Goal: Download file/media

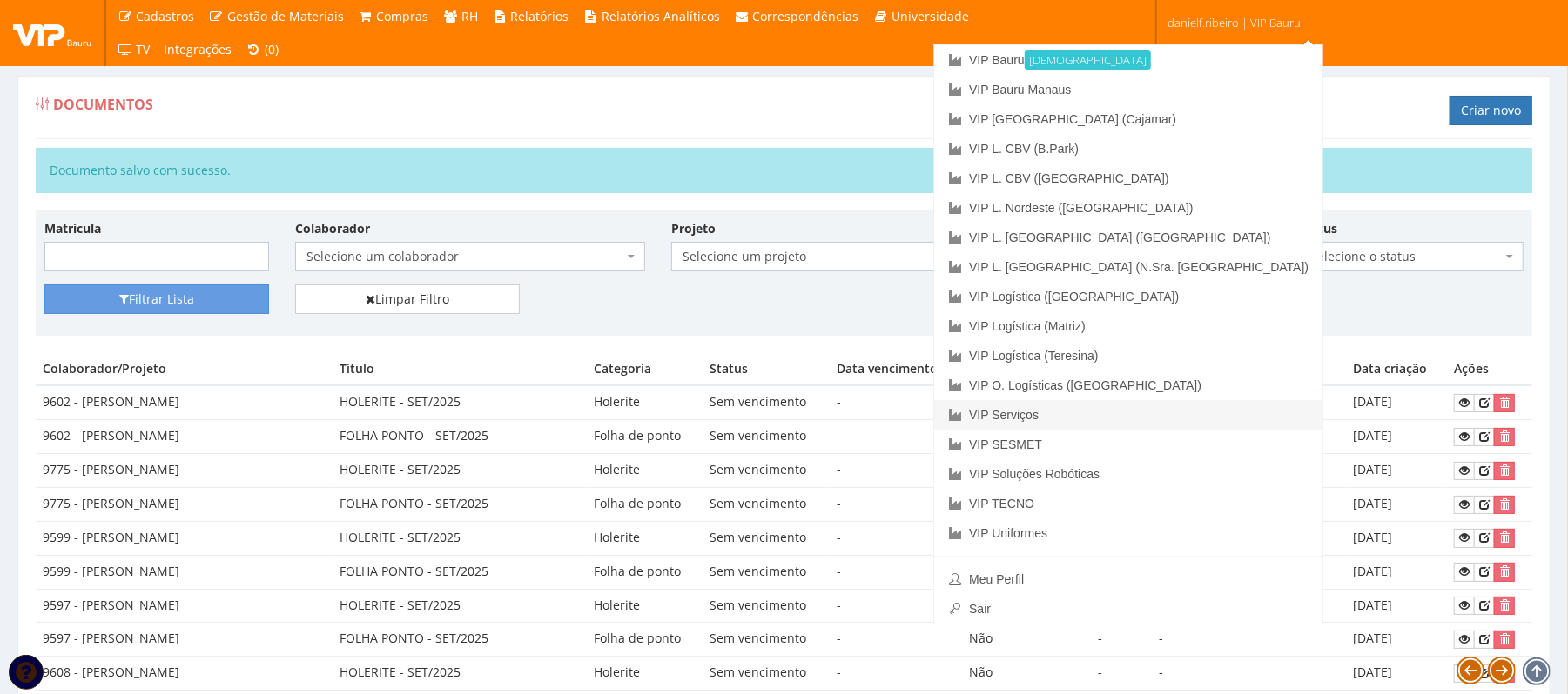
click at [1182, 408] on link "VIP Serviços" at bounding box center [1128, 415] width 388 height 30
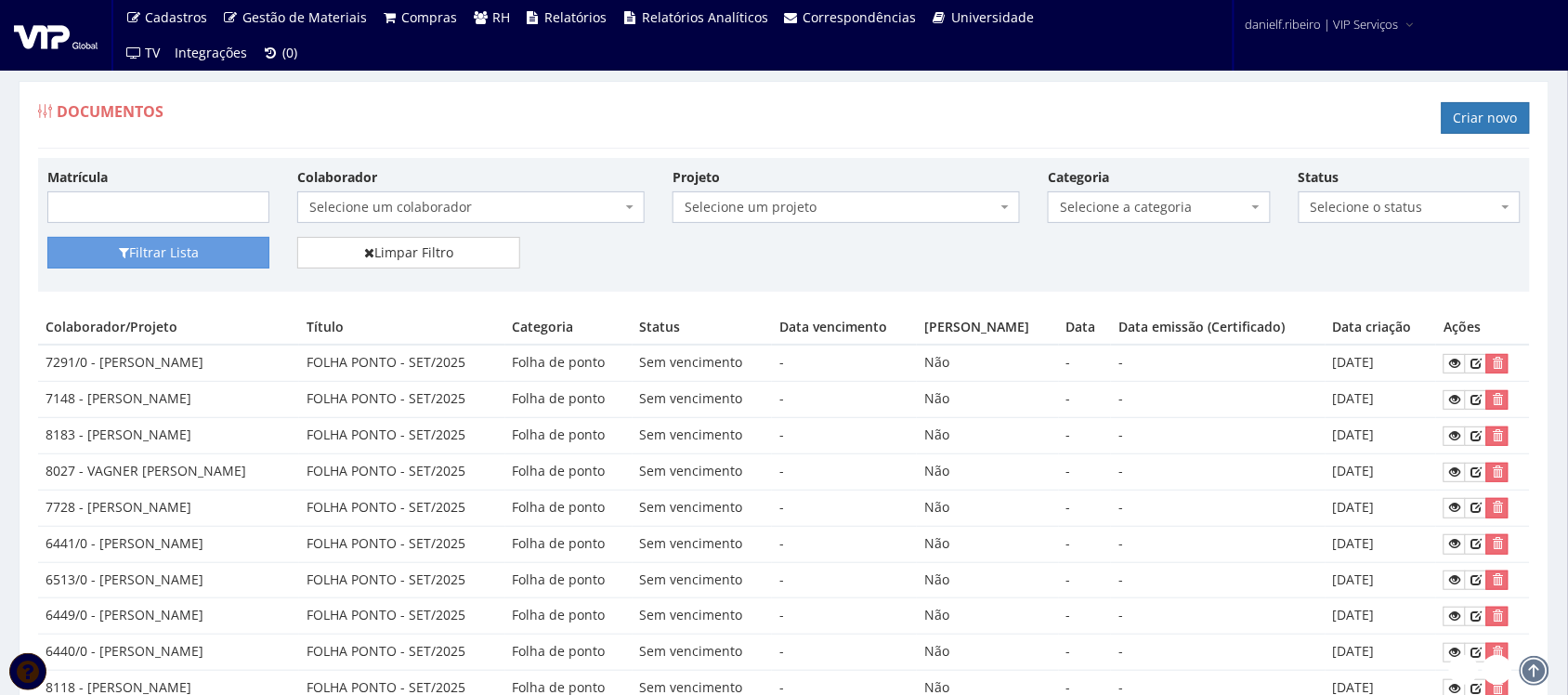
click at [472, 195] on span "Selecione um colaborador" at bounding box center [471, 207] width 348 height 32
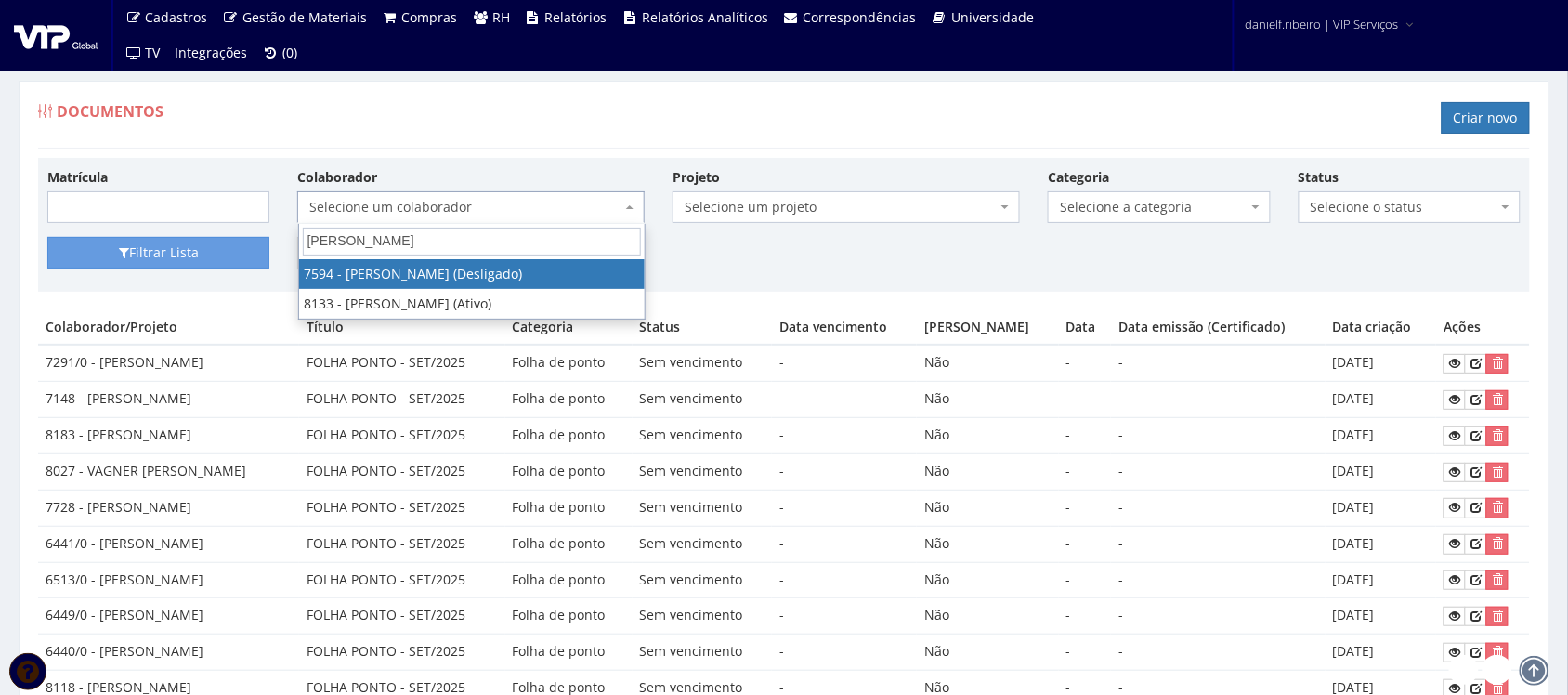
type input "marcos mace"
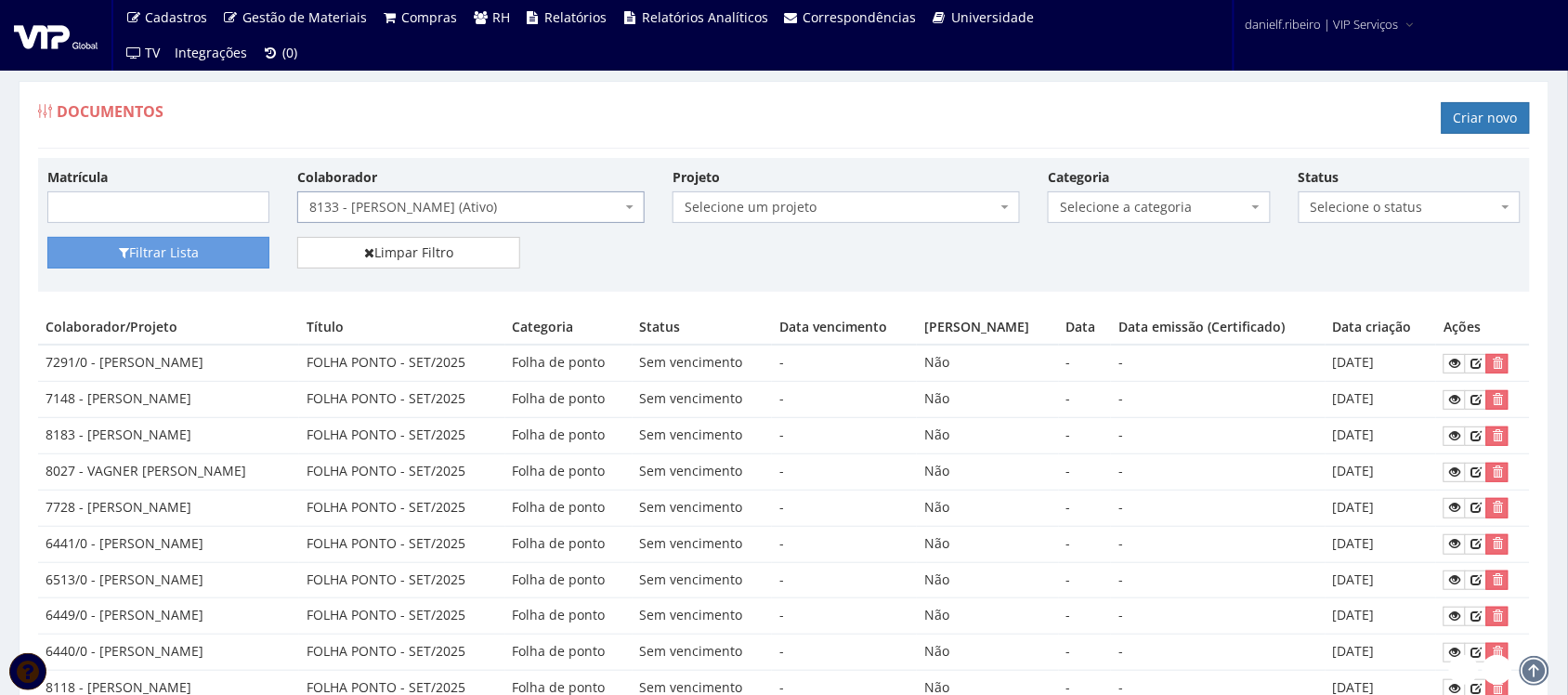
select select "3751"
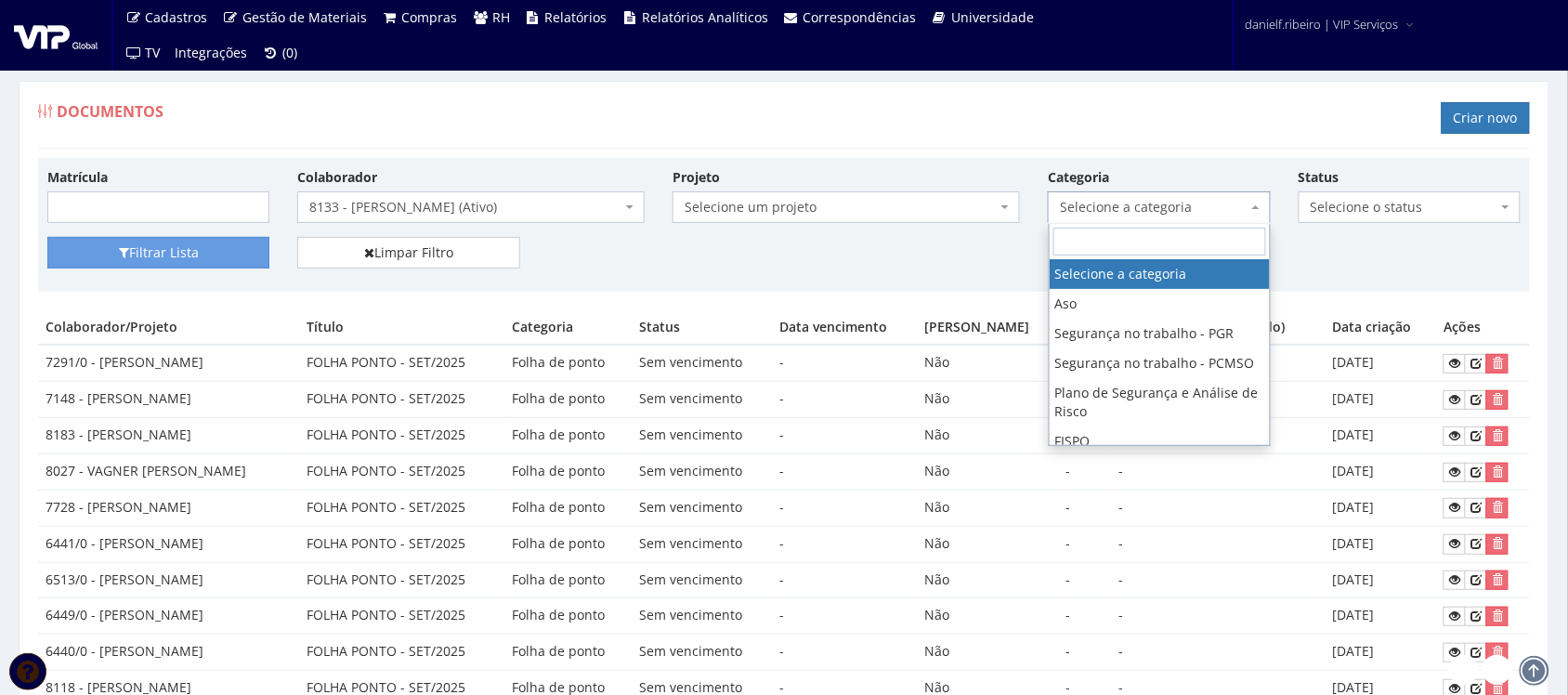
click at [1148, 201] on span "Selecione a categoria" at bounding box center [1153, 207] width 186 height 19
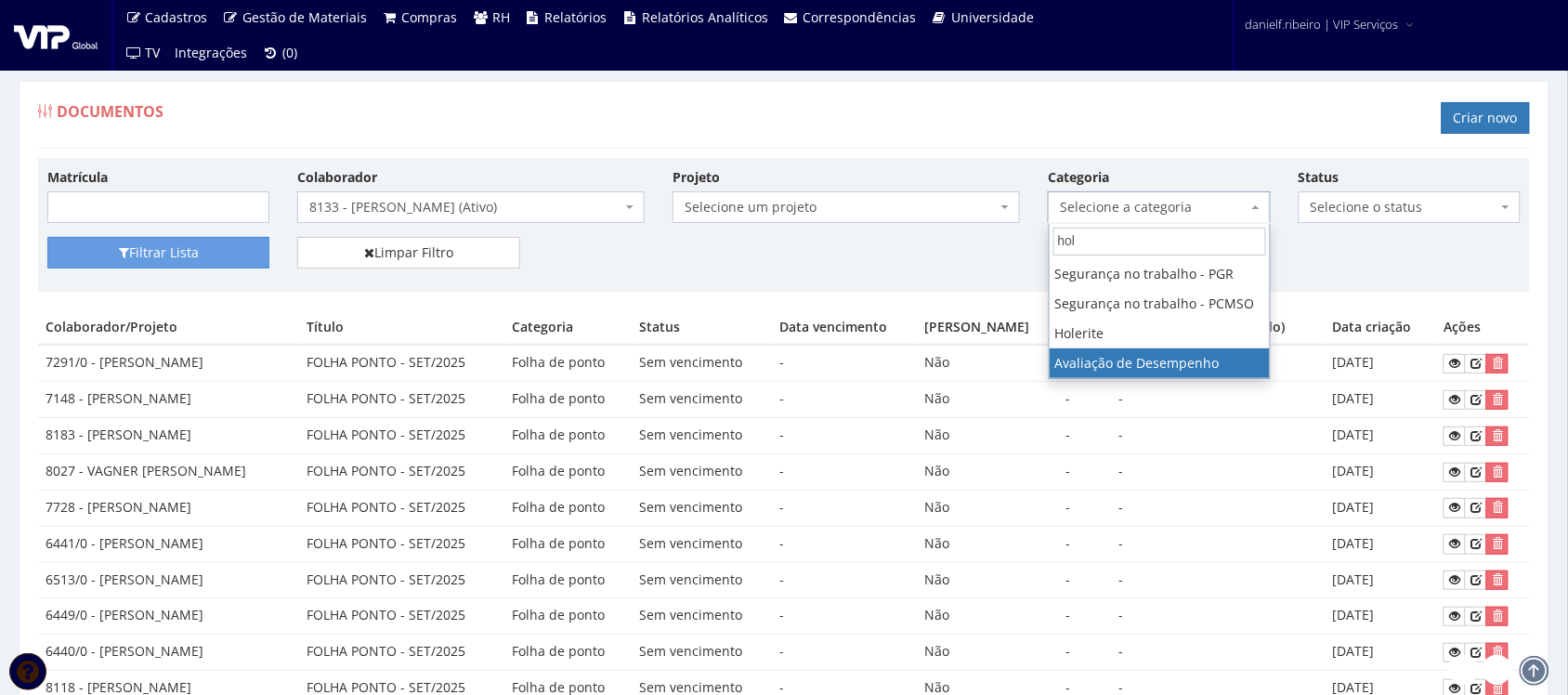
type input "hole"
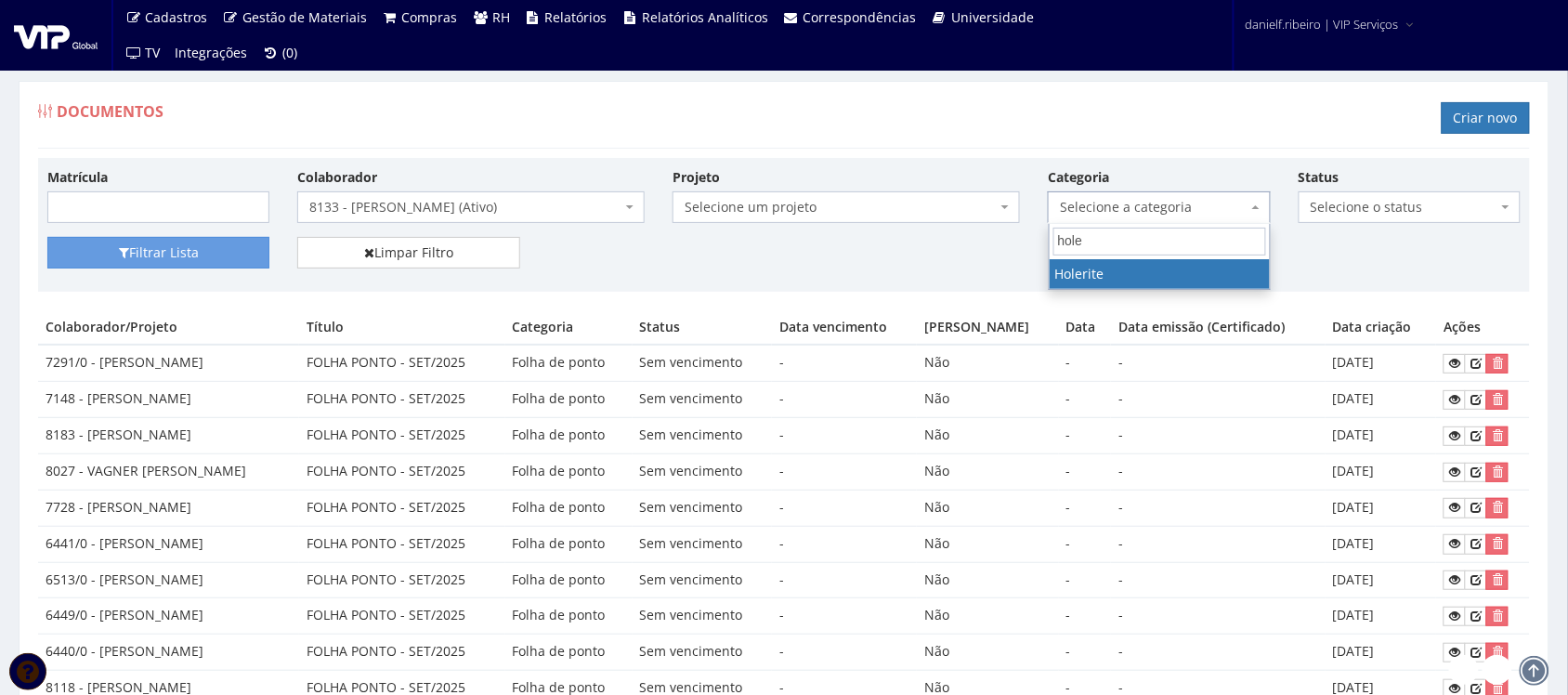
select select "holerite"
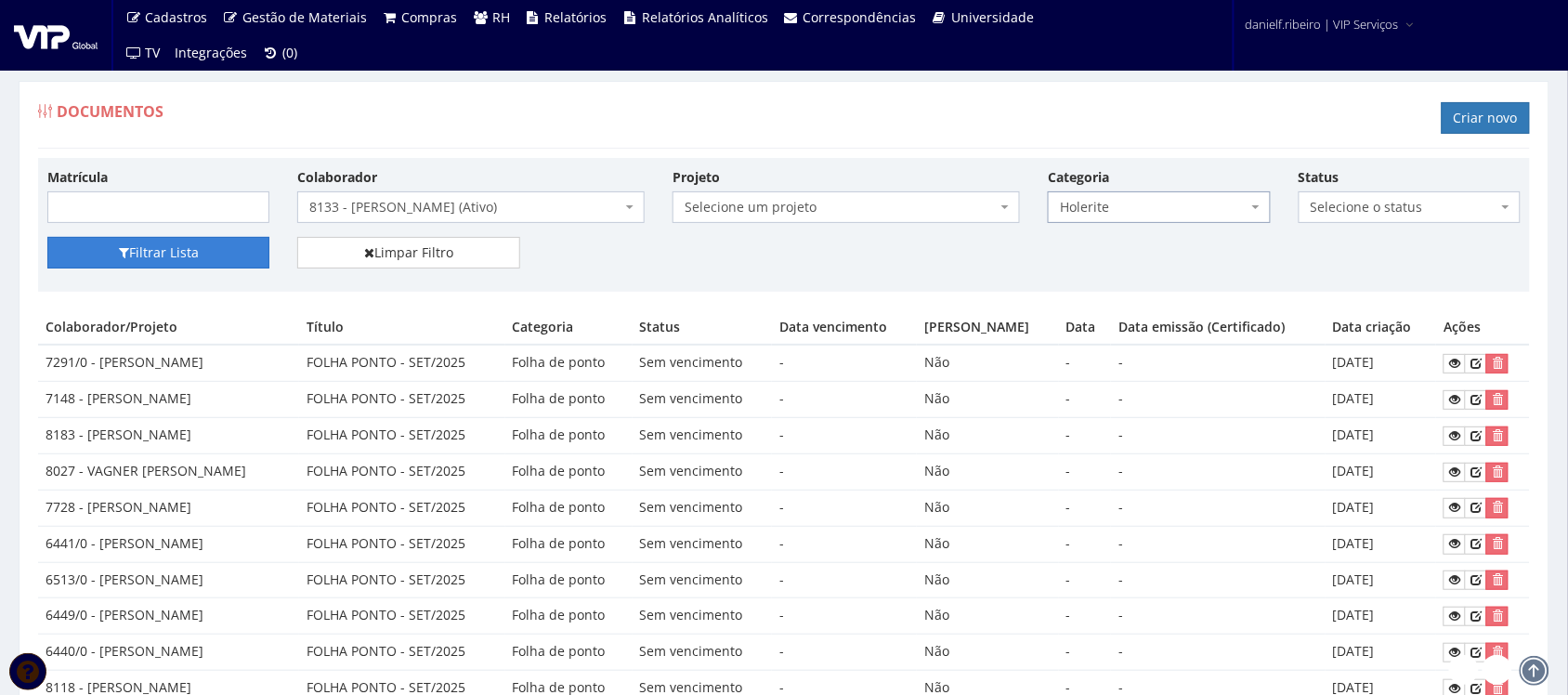
click at [218, 244] on button "Filtrar Lista" at bounding box center [158, 253] width 222 height 32
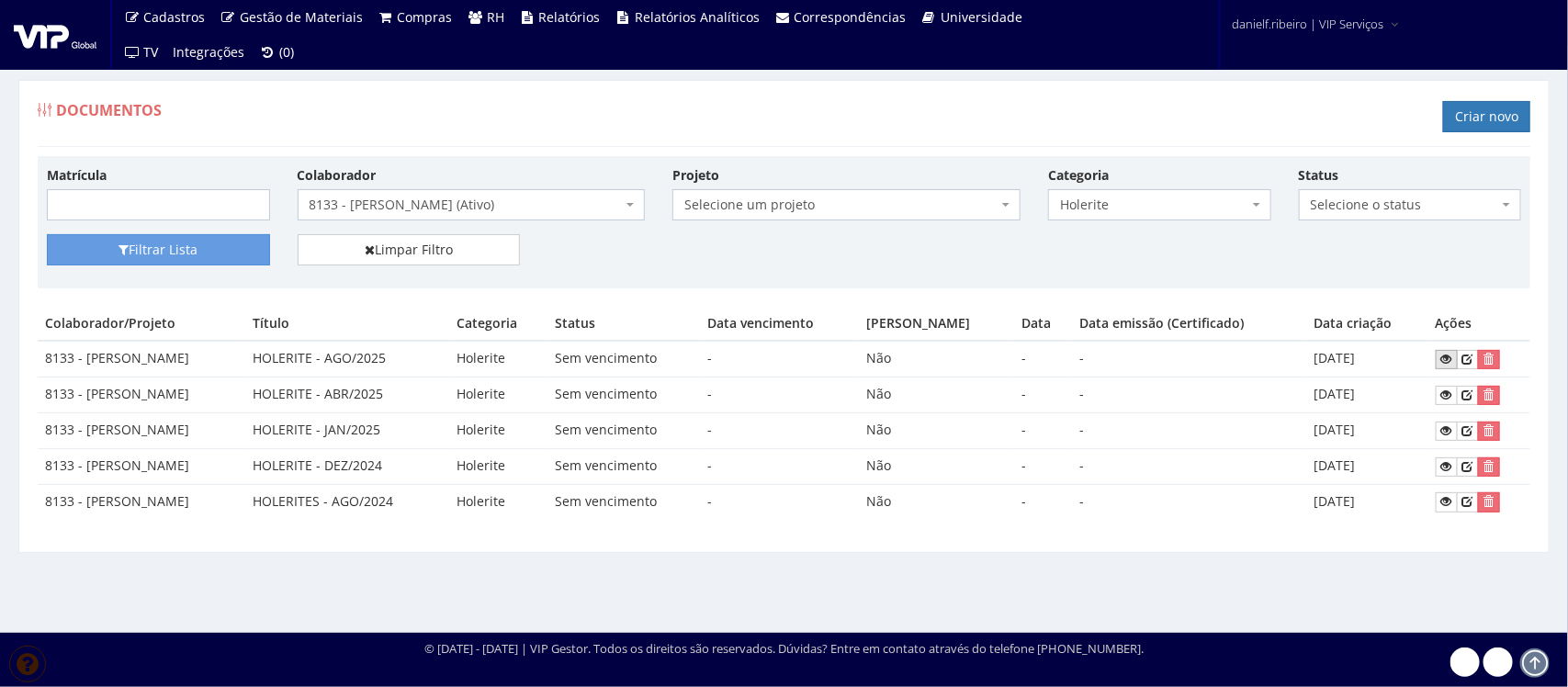
click at [1451, 364] on icon at bounding box center [1446, 360] width 11 height 13
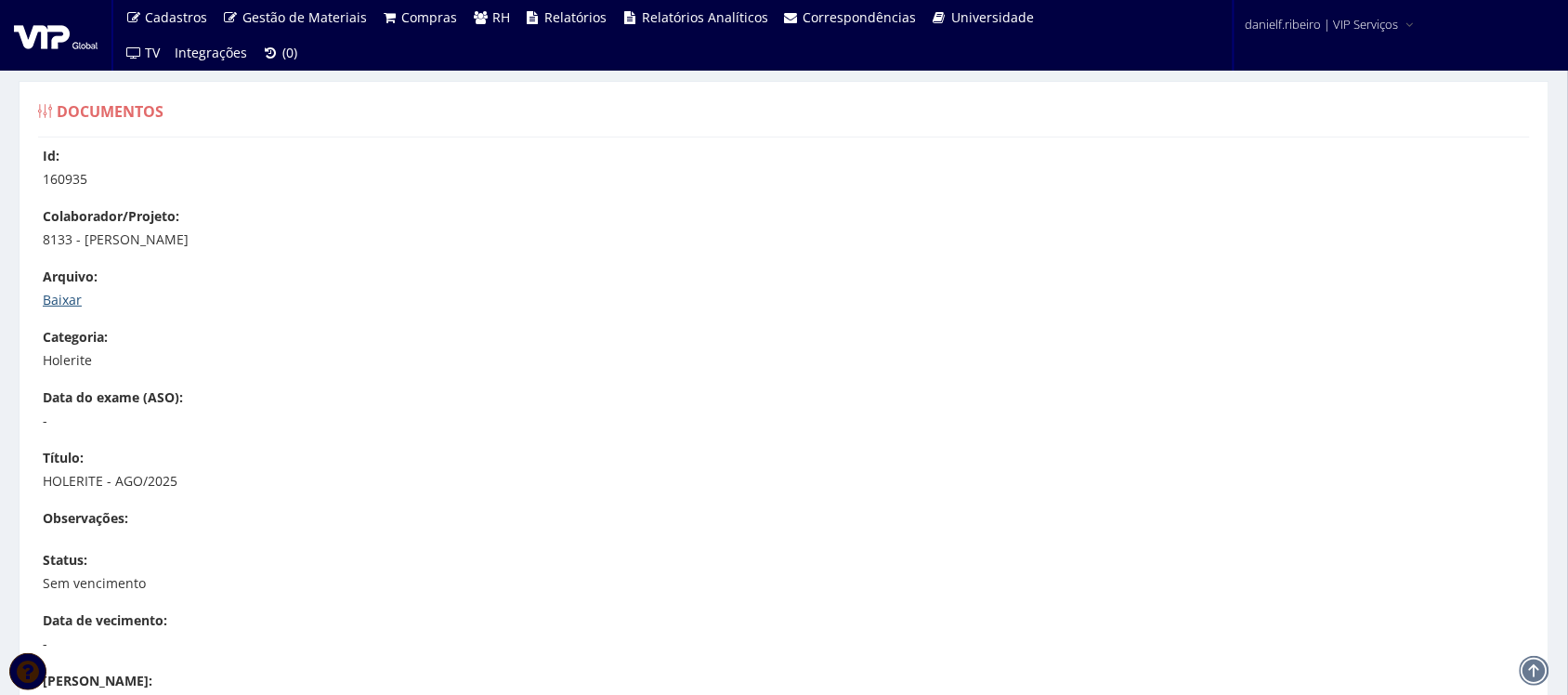
click at [62, 302] on link "Baixar" at bounding box center [62, 299] width 39 height 18
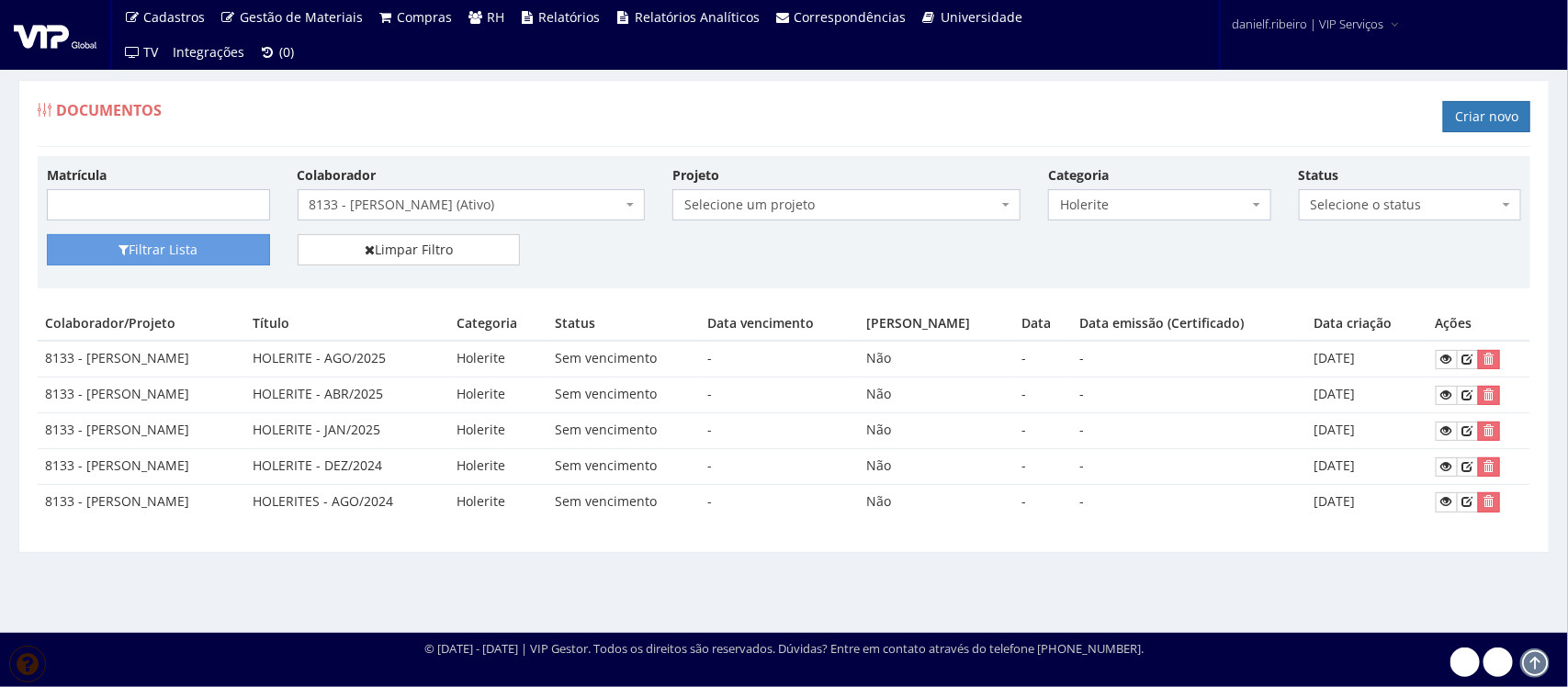
click at [460, 204] on span "8133 - [PERSON_NAME] (Ativo)" at bounding box center [466, 205] width 313 height 18
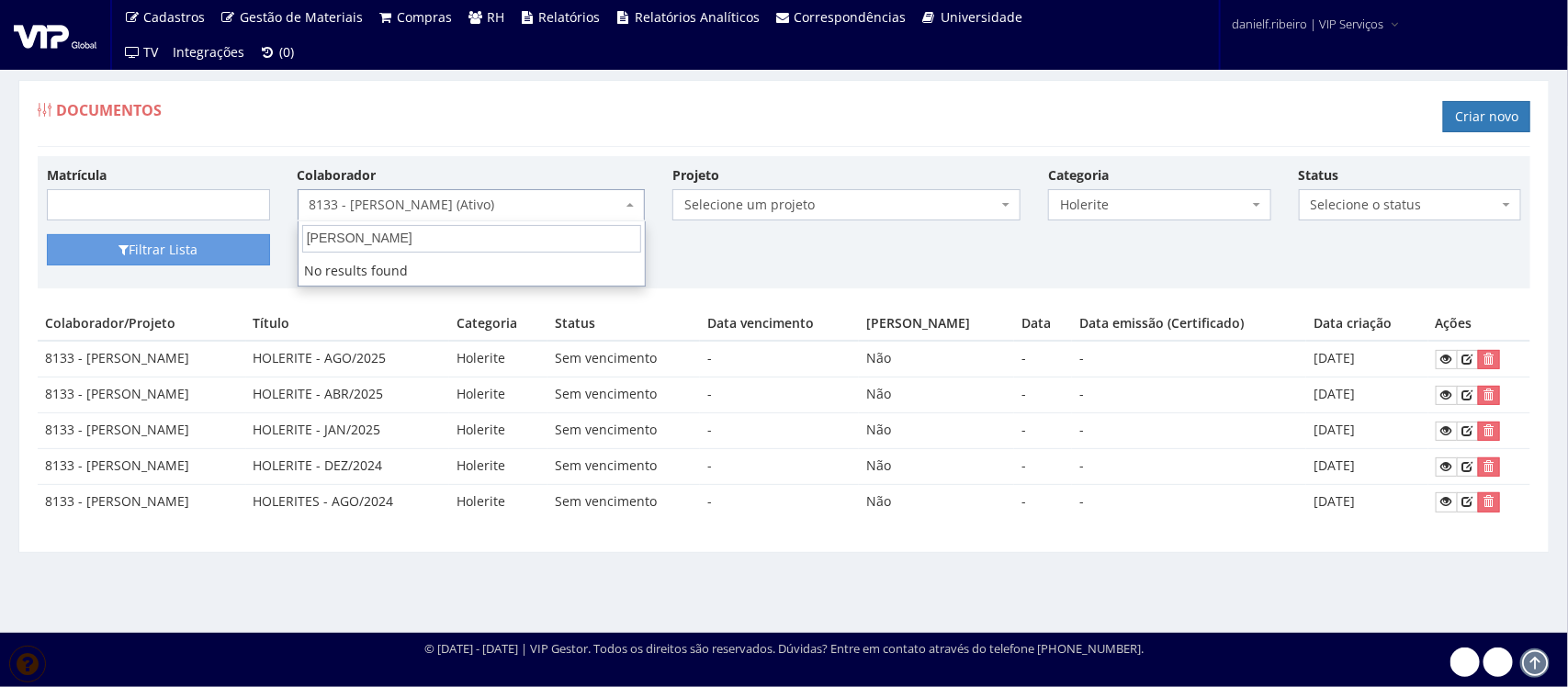
click at [348, 244] on input "[PERSON_NAME]" at bounding box center [472, 239] width 339 height 28
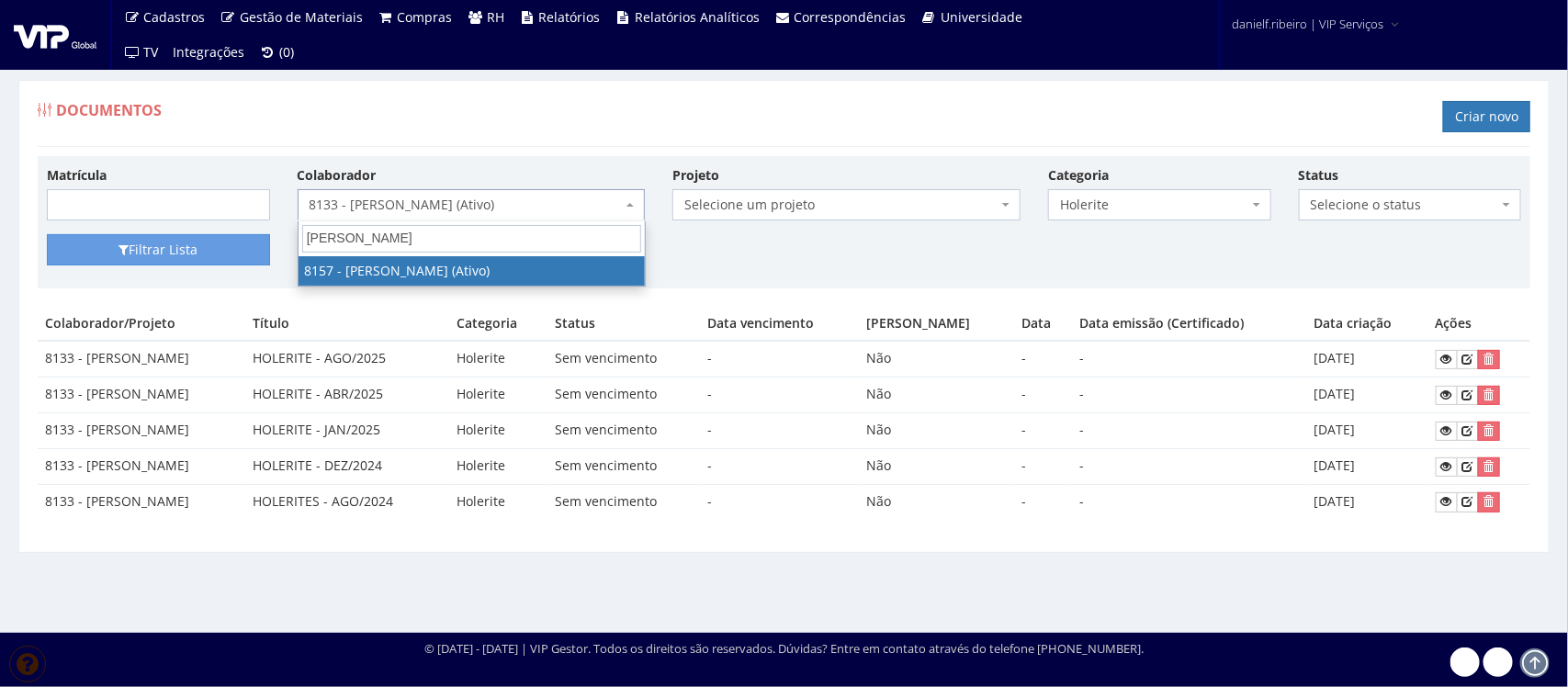
type input "[PERSON_NAME]"
select select "3891"
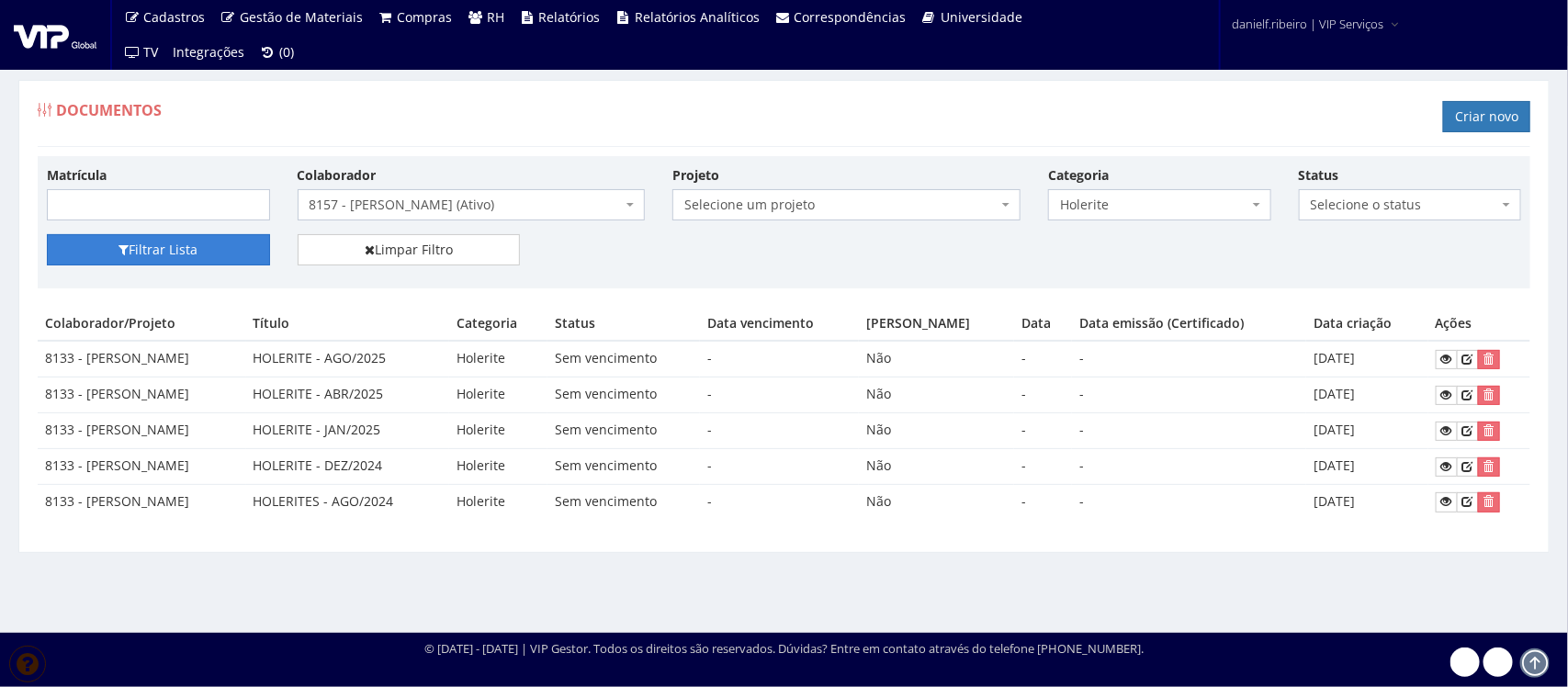
click at [221, 250] on button "Filtrar Lista" at bounding box center [159, 250] width 223 height 31
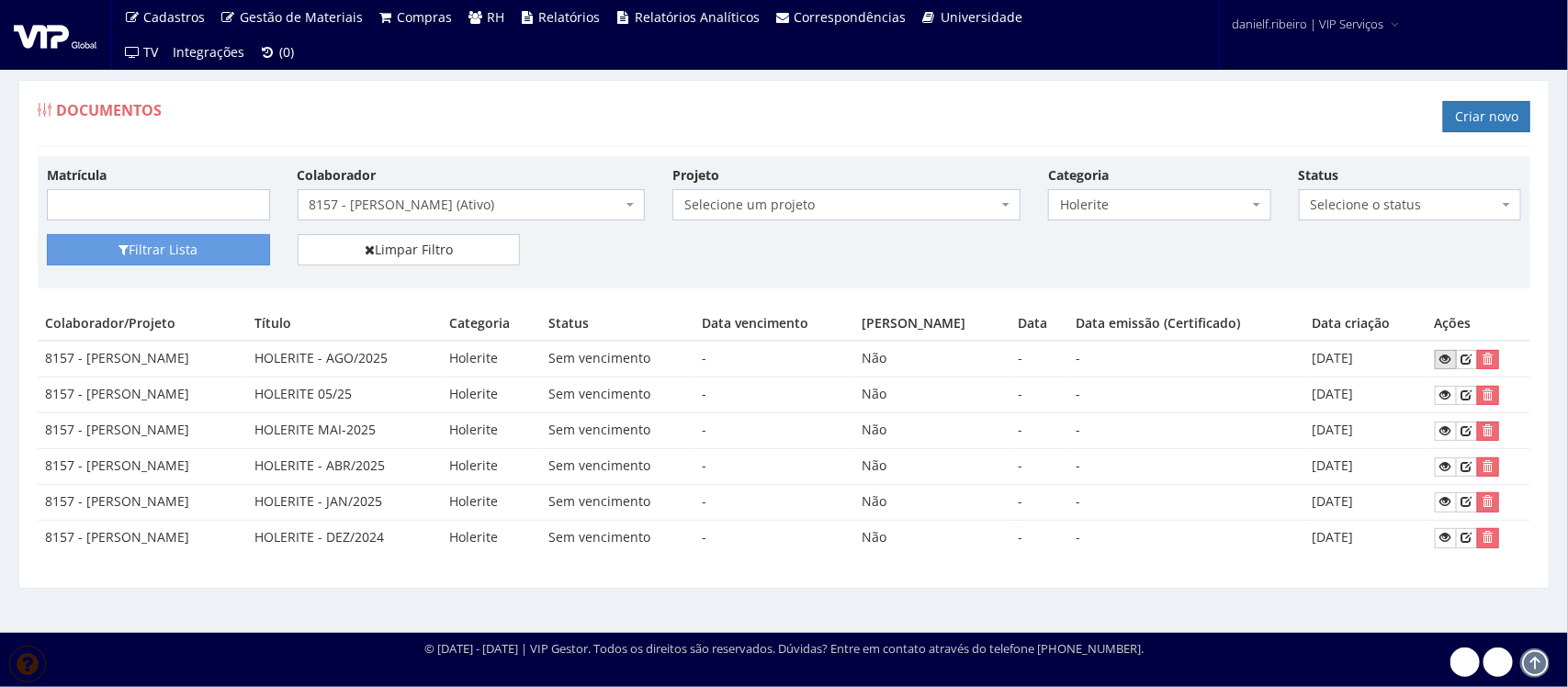
click at [1448, 361] on link at bounding box center [1445, 360] width 22 height 19
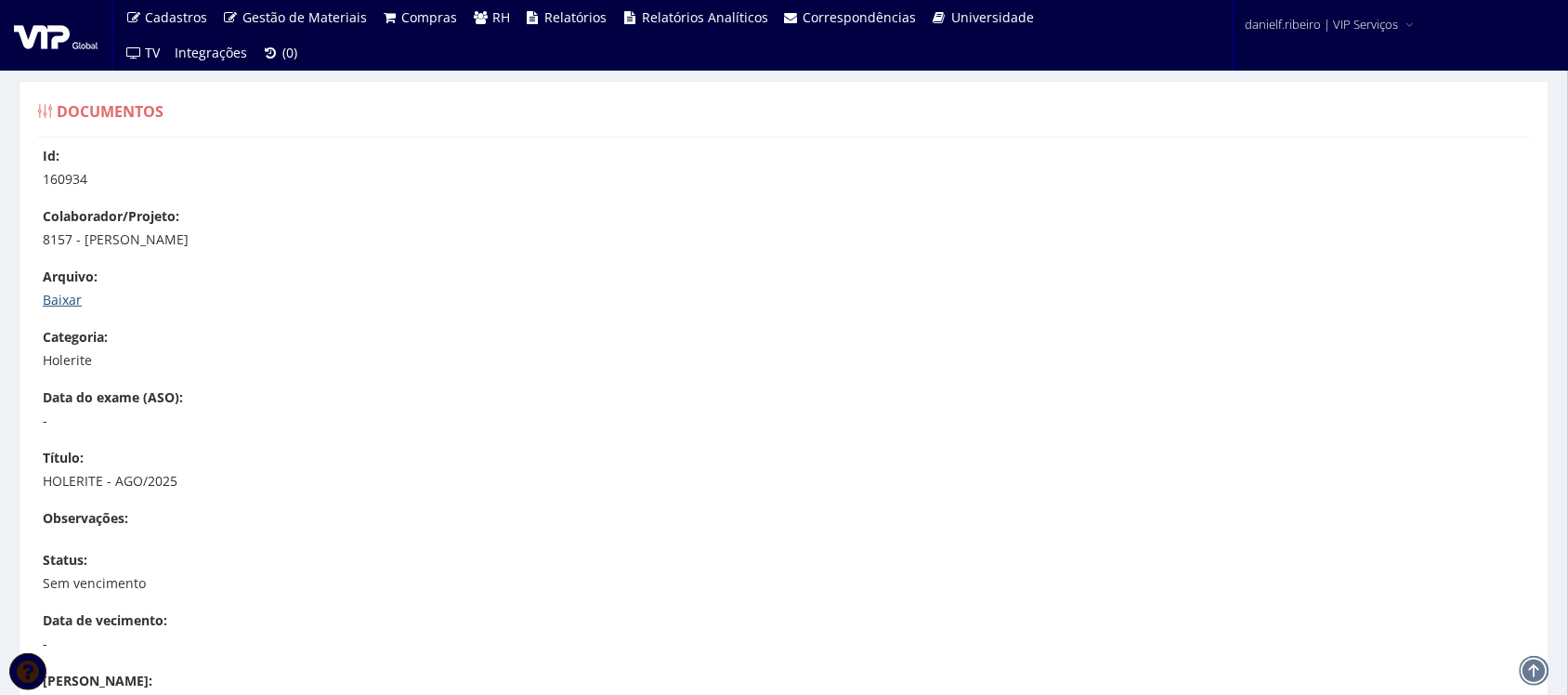
click at [56, 305] on link "Baixar" at bounding box center [62, 299] width 39 height 18
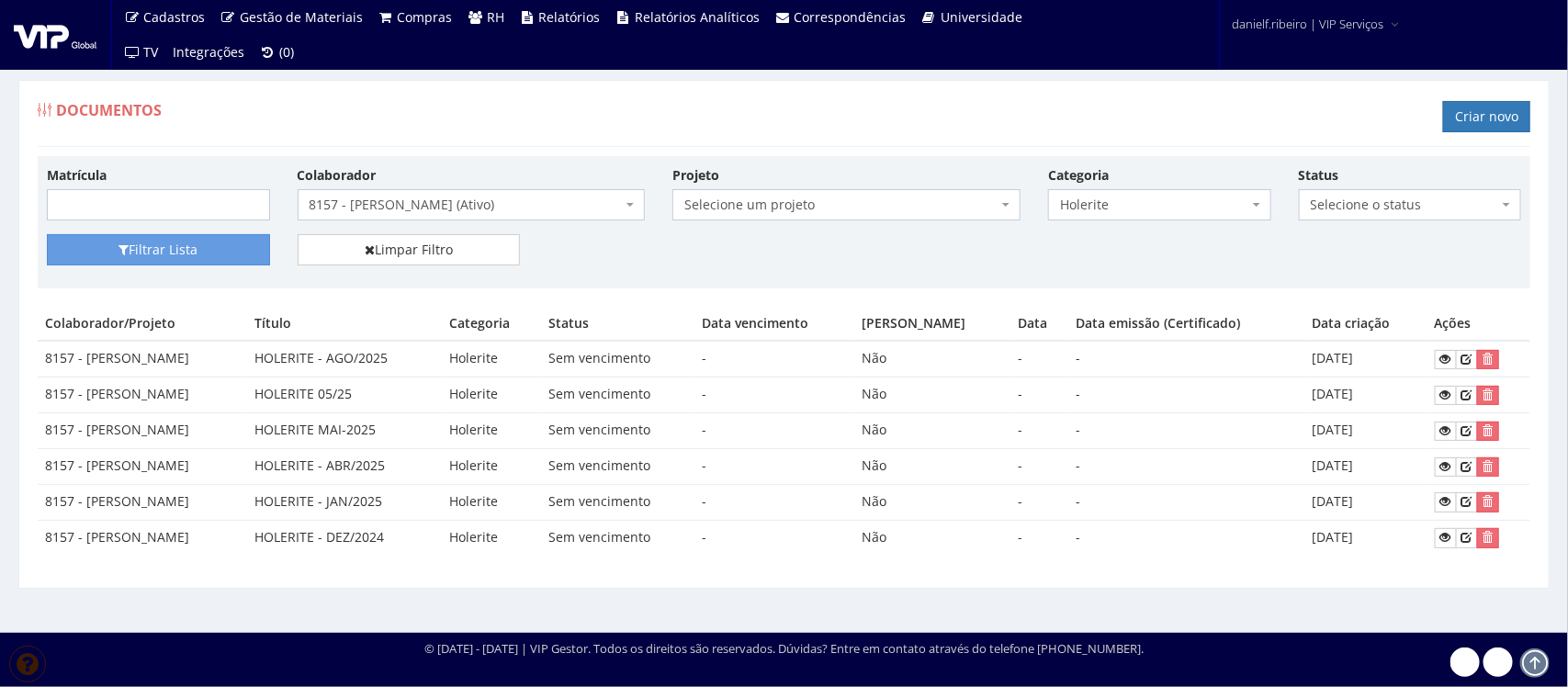
click at [416, 200] on span "8157 - [PERSON_NAME] (Ativo)" at bounding box center [466, 205] width 313 height 18
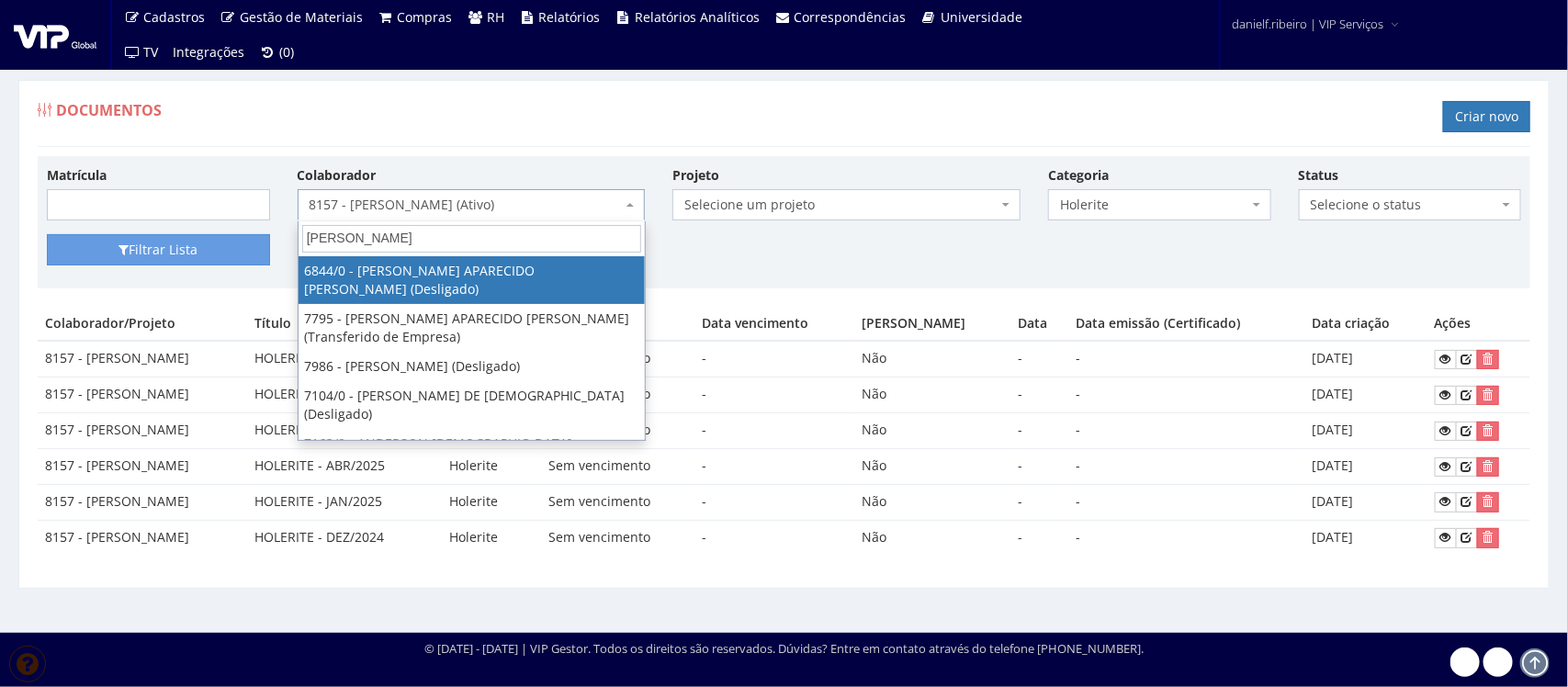
type input "anderson ro"
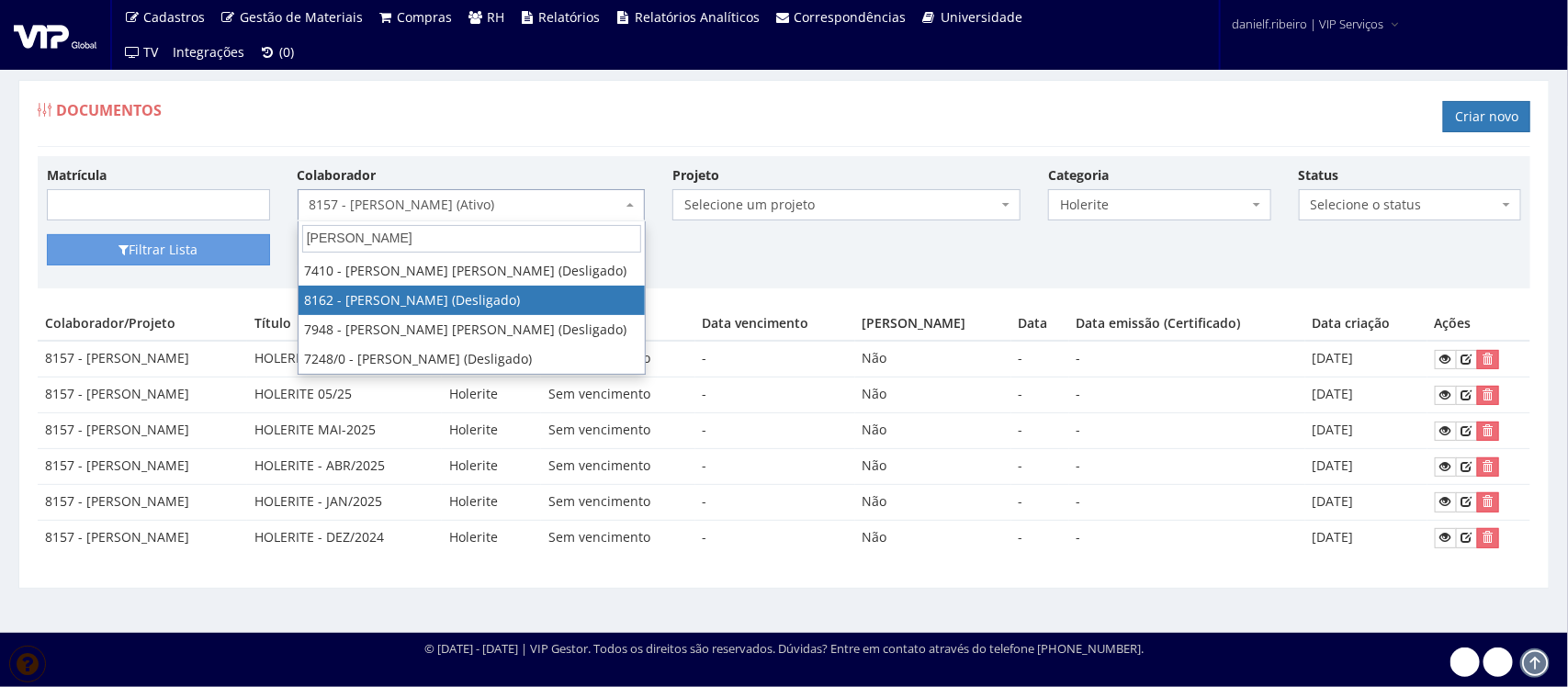
select select "3906"
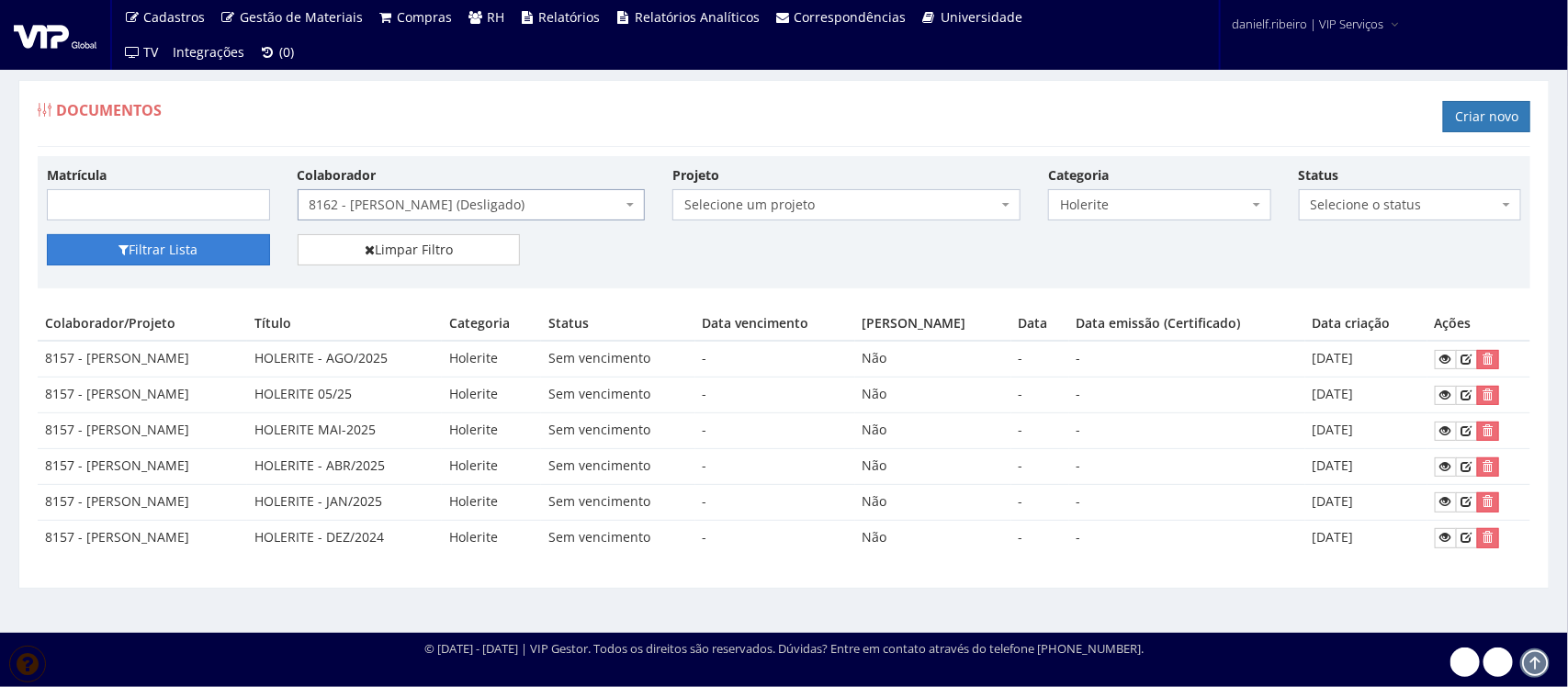
click at [183, 257] on button "Filtrar Lista" at bounding box center [159, 250] width 223 height 31
